Goal: Information Seeking & Learning: Check status

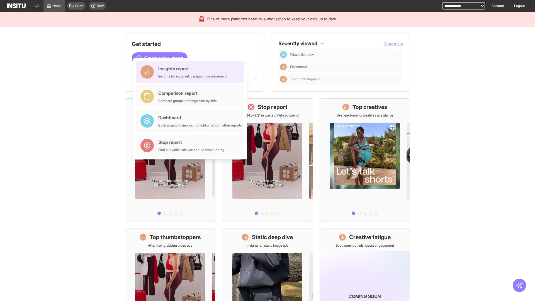
click at [191, 72] on div "Insights report Insights by ad, adset, campaign, or placement" at bounding box center [192, 71] width 69 height 13
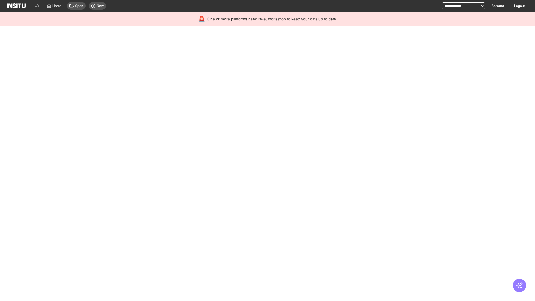
select select "**"
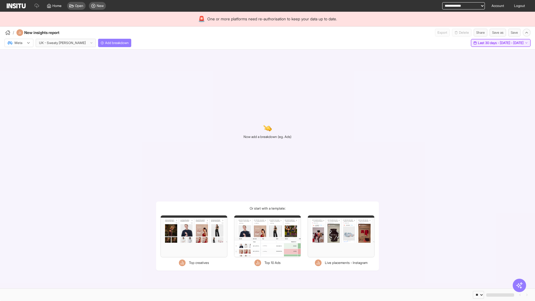
click at [488, 43] on span "Last 30 days - [DATE] - [DATE]" at bounding box center [501, 43] width 46 height 4
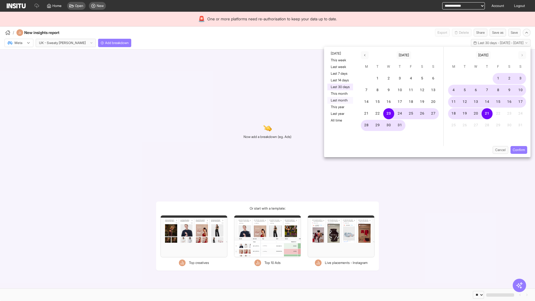
click at [340, 100] on button "Last month" at bounding box center [341, 100] width 26 height 7
